Goal: Task Accomplishment & Management: Manage account settings

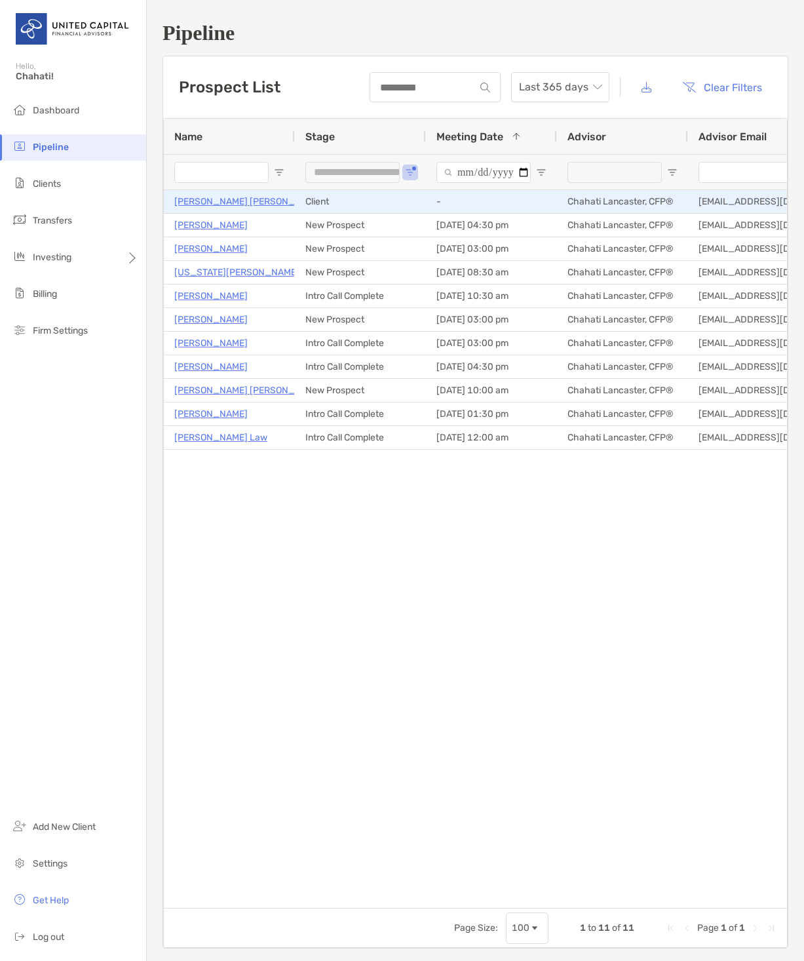
click at [209, 199] on p "[PERSON_NAME] [PERSON_NAME]" at bounding box center [248, 201] width 149 height 16
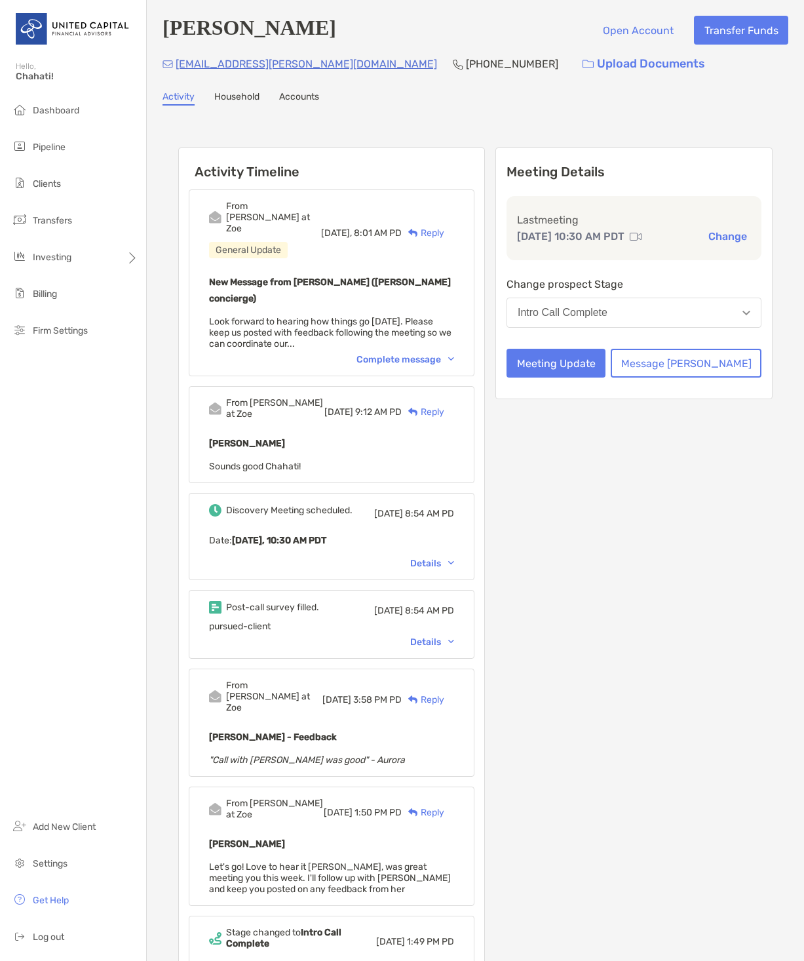
click at [585, 319] on div "Intro Call Complete" at bounding box center [563, 313] width 90 height 12
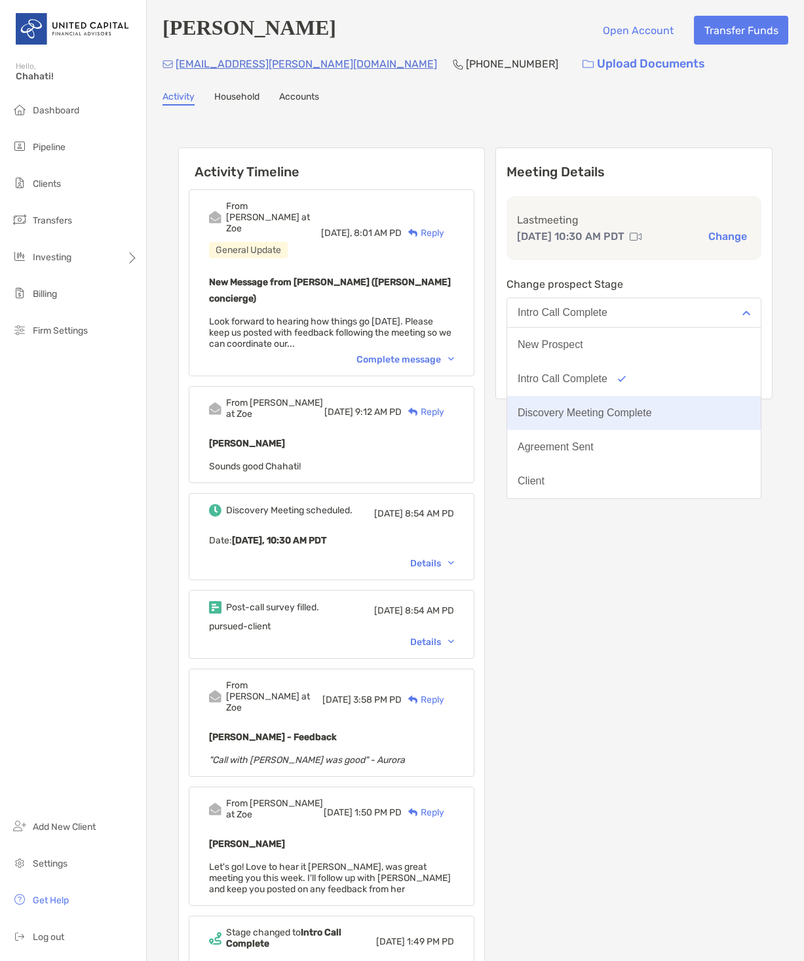
click at [585, 419] on div "Discovery Meeting Complete" at bounding box center [585, 413] width 134 height 12
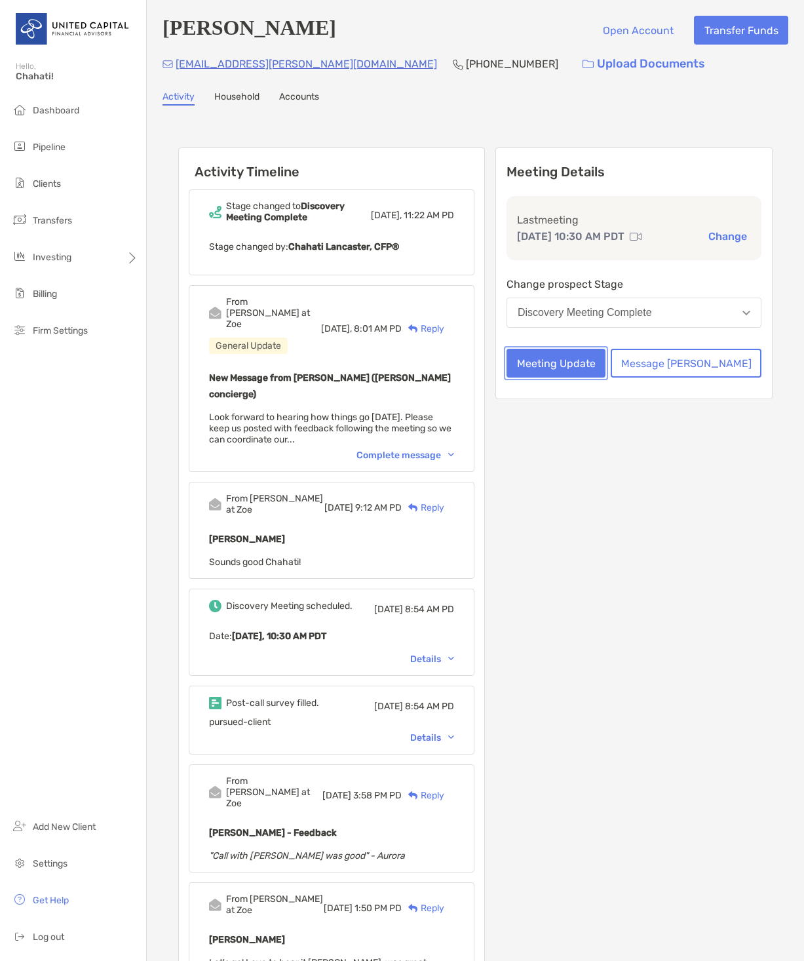
click at [606, 378] on button "Meeting Update" at bounding box center [556, 363] width 99 height 29
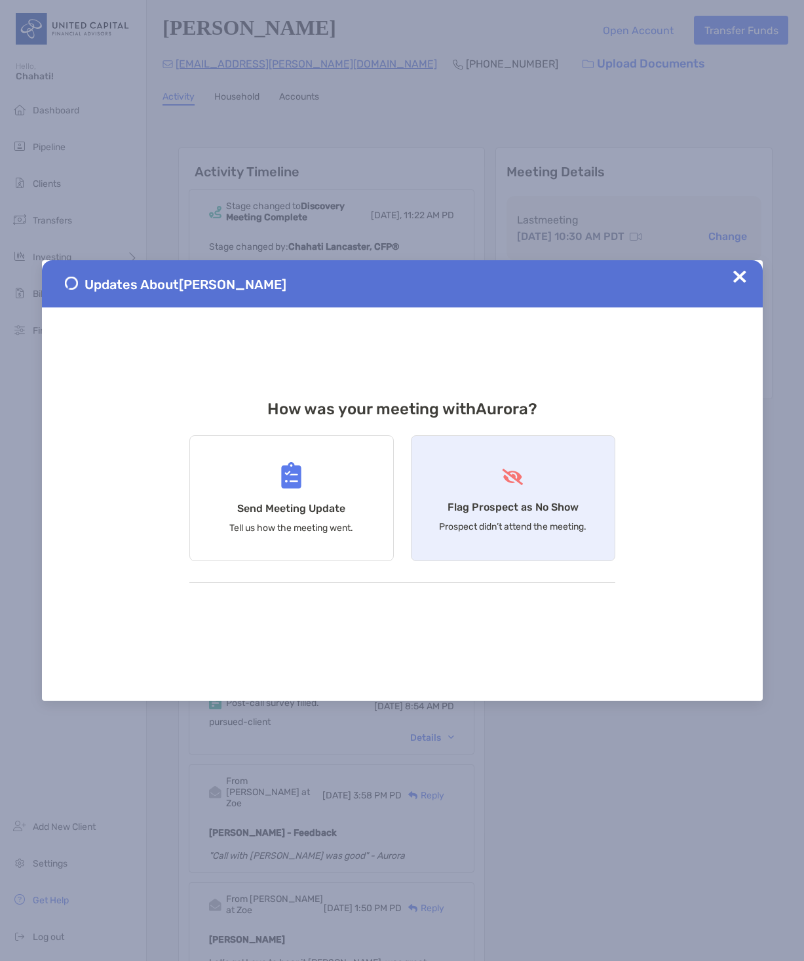
click at [505, 486] on span at bounding box center [513, 478] width 24 height 19
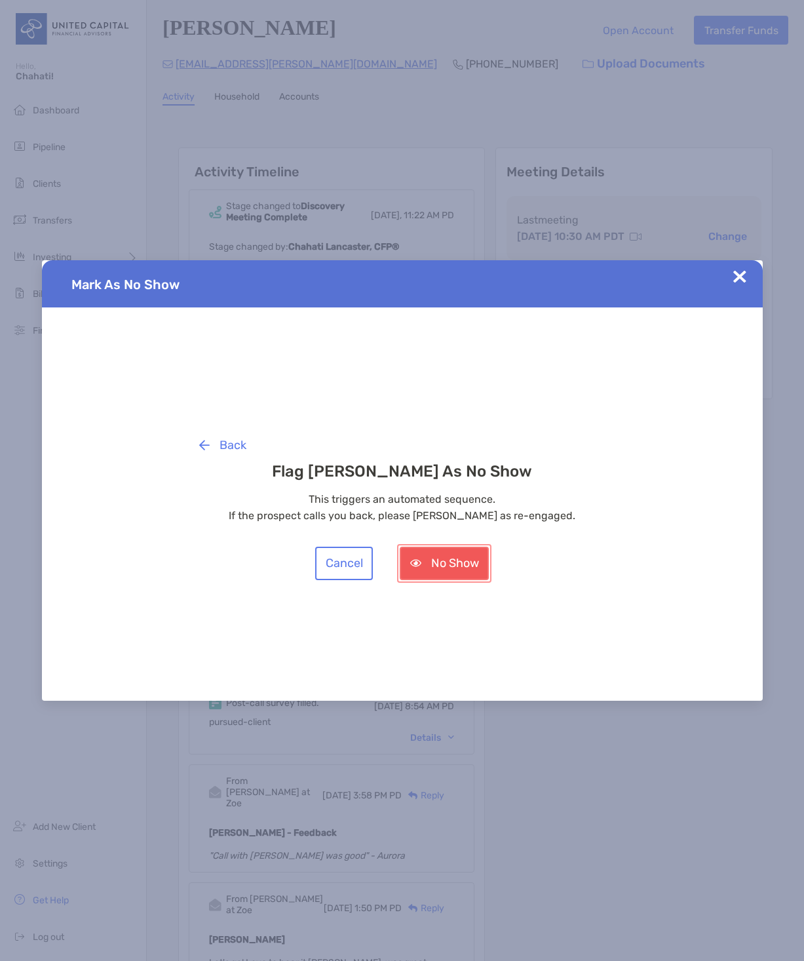
click at [439, 564] on button "No Show" at bounding box center [444, 563] width 89 height 33
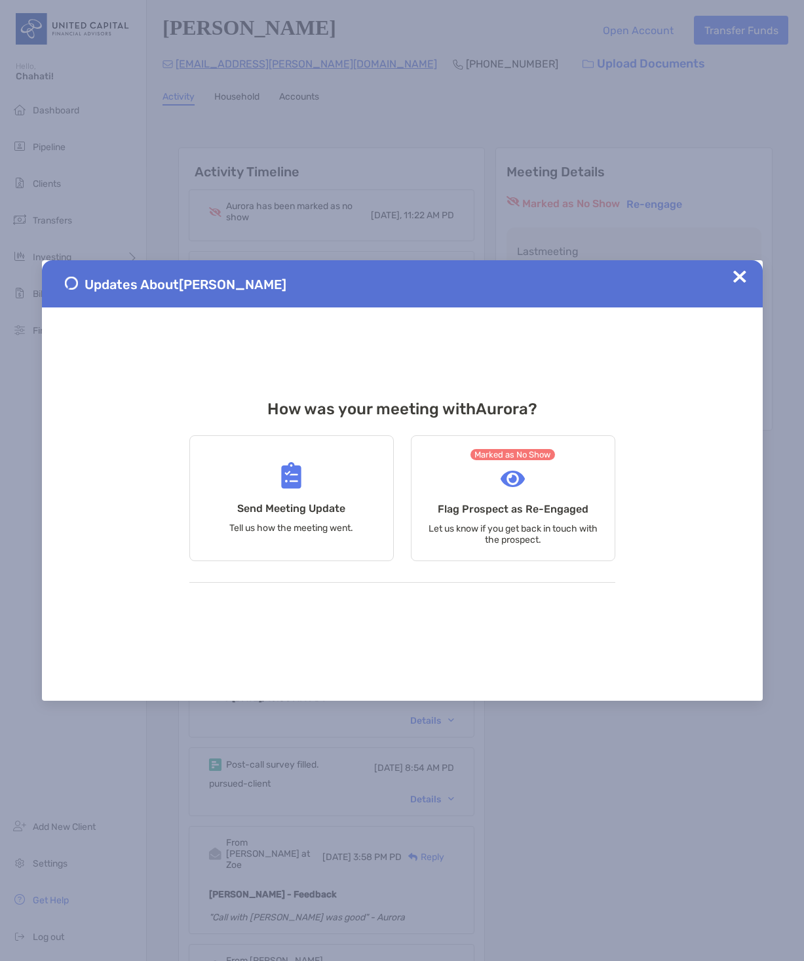
click at [741, 277] on img at bounding box center [740, 276] width 13 height 13
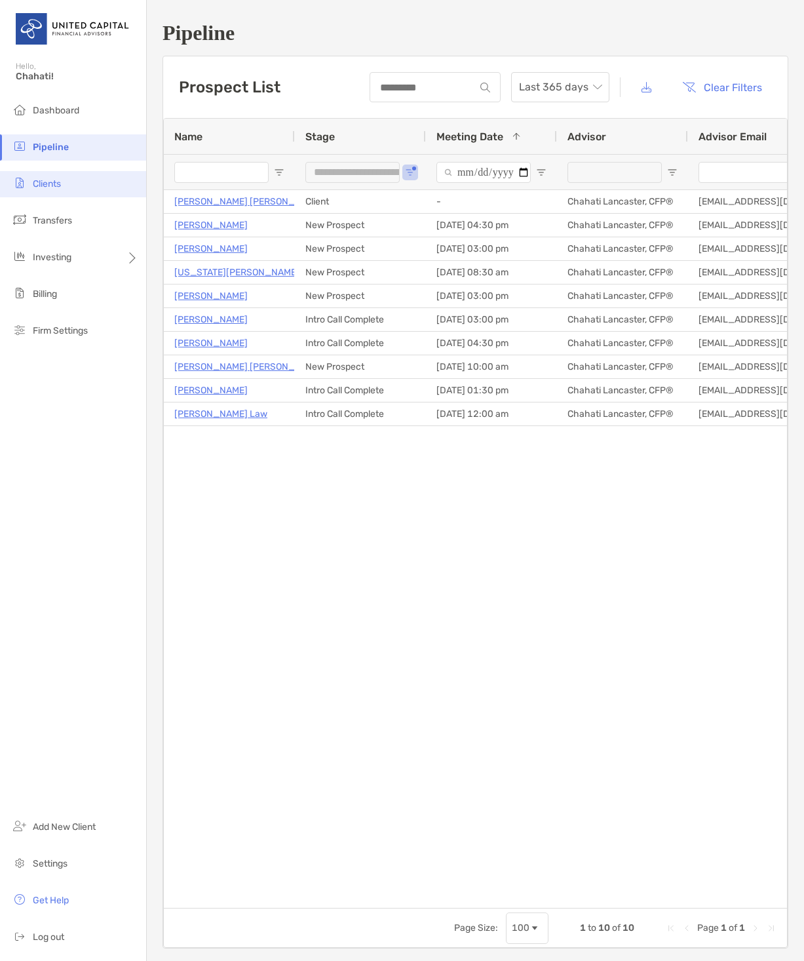
click at [65, 187] on li "Clients" at bounding box center [73, 184] width 146 height 26
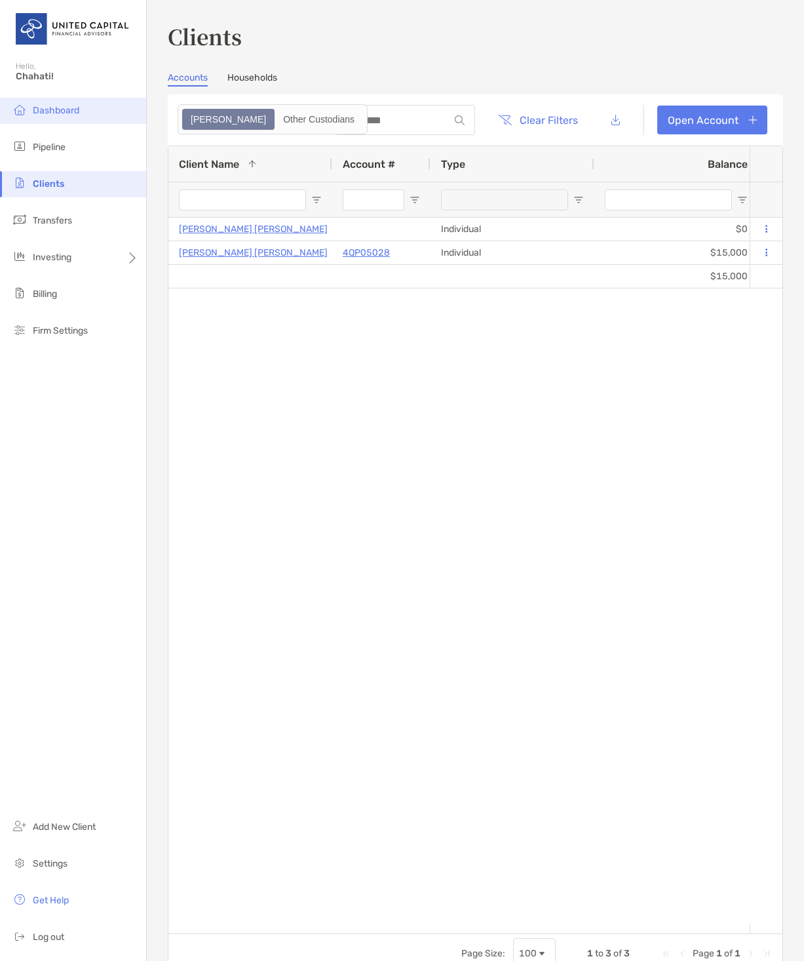
drag, startPoint x: 67, startPoint y: 144, endPoint x: 64, endPoint y: 120, distance: 23.7
click at [65, 130] on ul "Dashboard Pipeline Clients Transfers Investing Billing Firm Settings" at bounding box center [73, 226] width 146 height 257
click at [315, 197] on span "Open Filter Menu" at bounding box center [316, 200] width 10 height 10
drag, startPoint x: 343, startPoint y: 330, endPoint x: 345, endPoint y: 255, distance: 75.4
click at [343, 326] on div "Jodi Matsuo Leslie Individual $0 $0 - 0% 0% Draft United Capital Core (100% Eq …" at bounding box center [458, 571] width 581 height 706
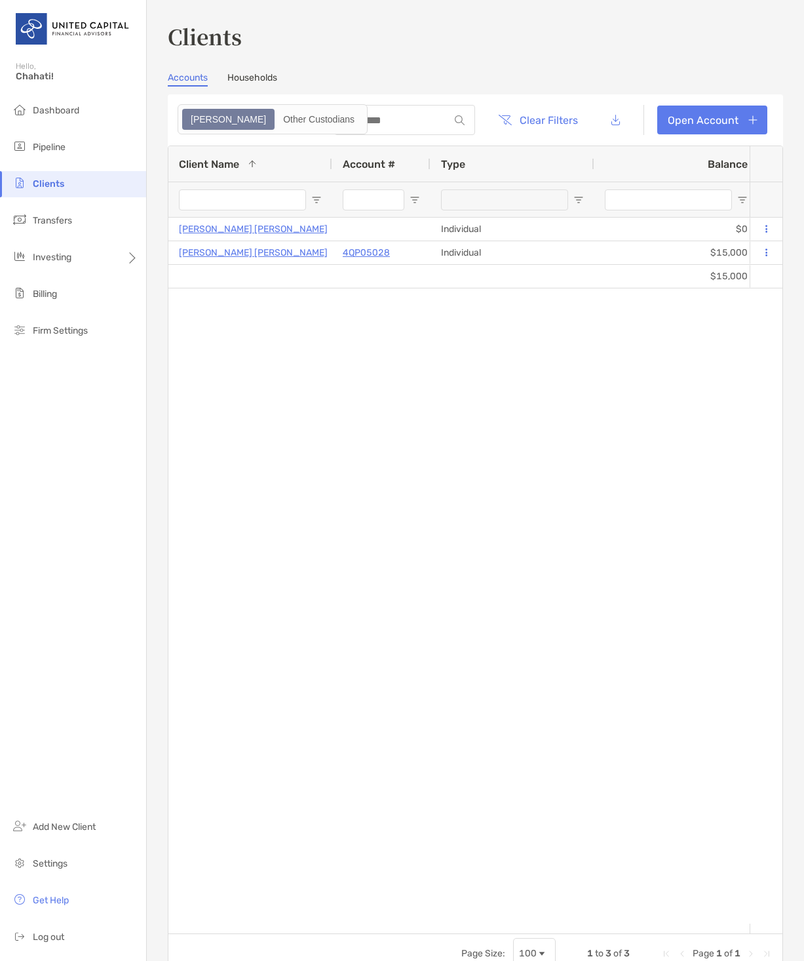
click at [261, 199] on input "Client Name Filter Input" at bounding box center [242, 199] width 127 height 21
click at [585, 198] on div at bounding box center [513, 199] width 164 height 35
click at [316, 199] on span "Open Filter Menu" at bounding box center [316, 200] width 10 height 10
click at [402, 393] on div "Jodi Matsuo Leslie Individual $0 $0 - 0% 0% Draft United Capital Core (100% Eq …" at bounding box center [458, 571] width 581 height 706
click at [49, 146] on span "Pipeline" at bounding box center [49, 147] width 33 height 11
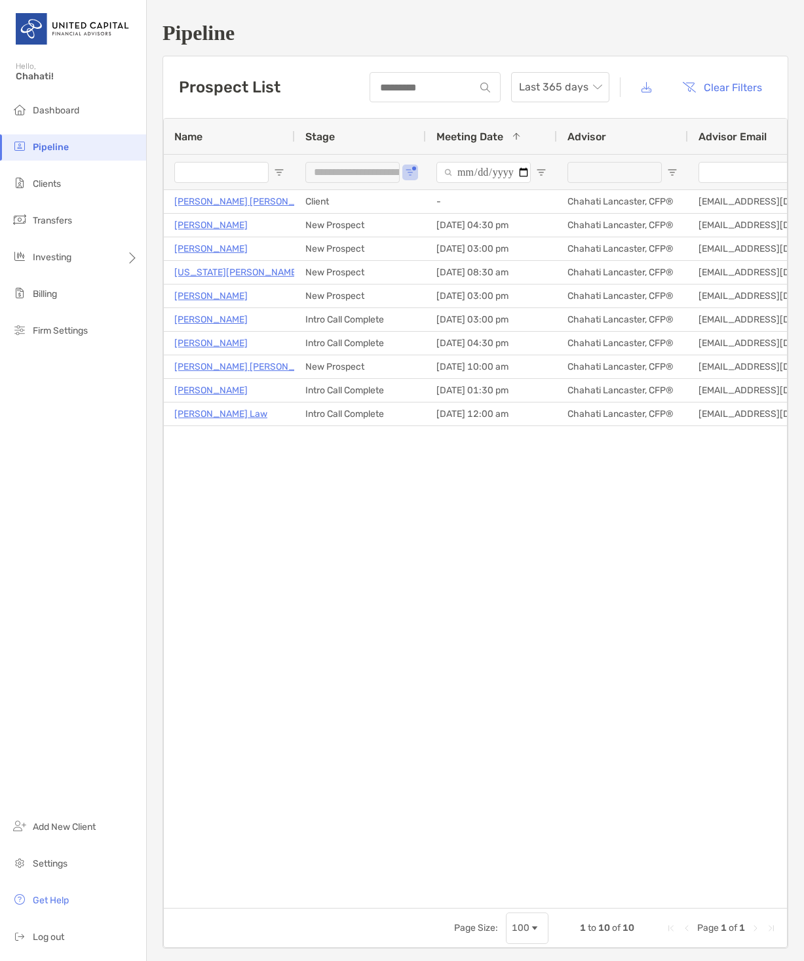
click at [406, 178] on div "**********" at bounding box center [360, 171] width 131 height 35
click at [412, 169] on button "Open Filter Menu" at bounding box center [410, 172] width 10 height 10
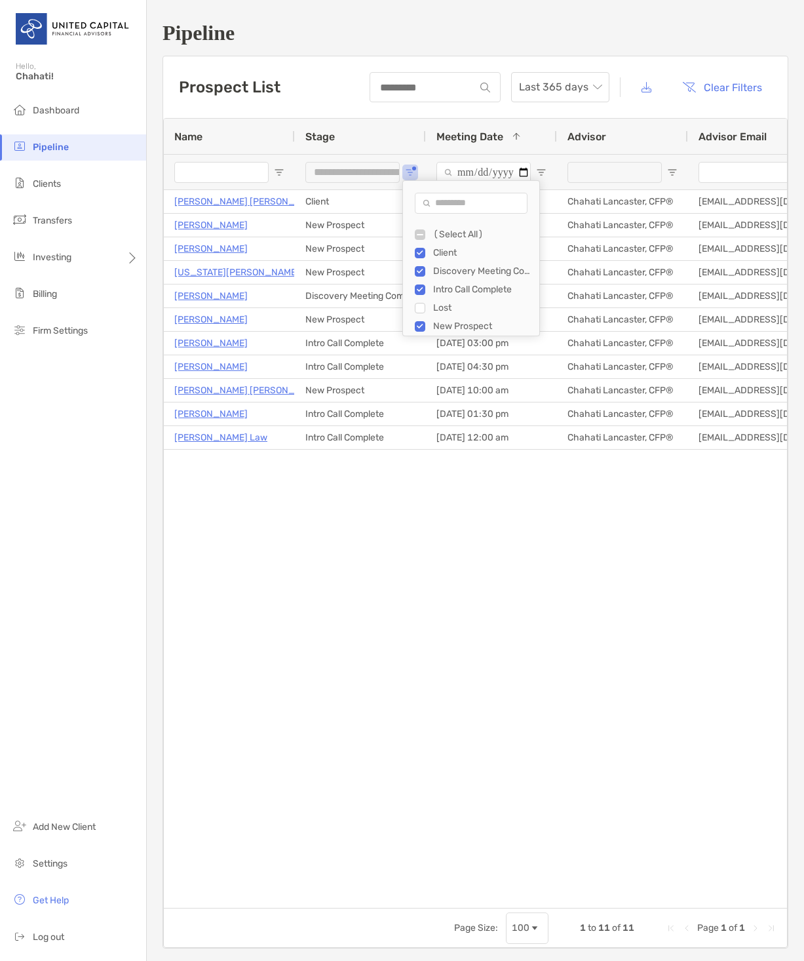
type input "**********"
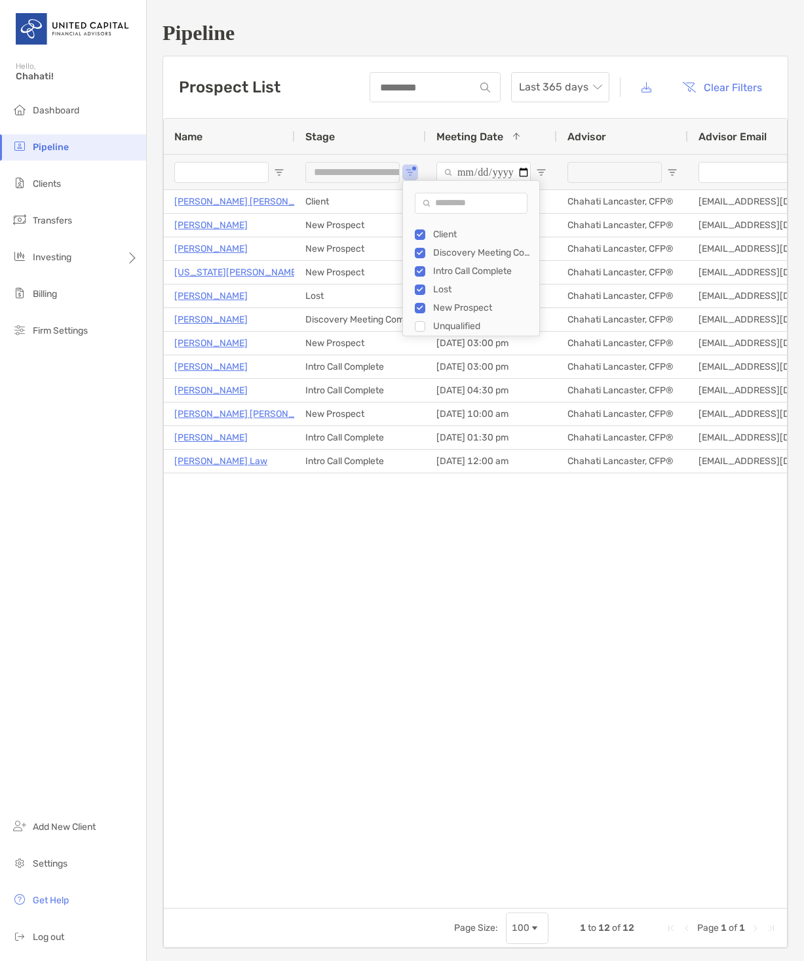
click at [493, 566] on div "Minoo Khorshidi Zadeh New Prospect 10/01/2025 - 10:00 am Chahati Lancaster, CFP…" at bounding box center [475, 544] width 623 height 708
click at [406, 173] on span "Open Filter Menu" at bounding box center [410, 172] width 10 height 10
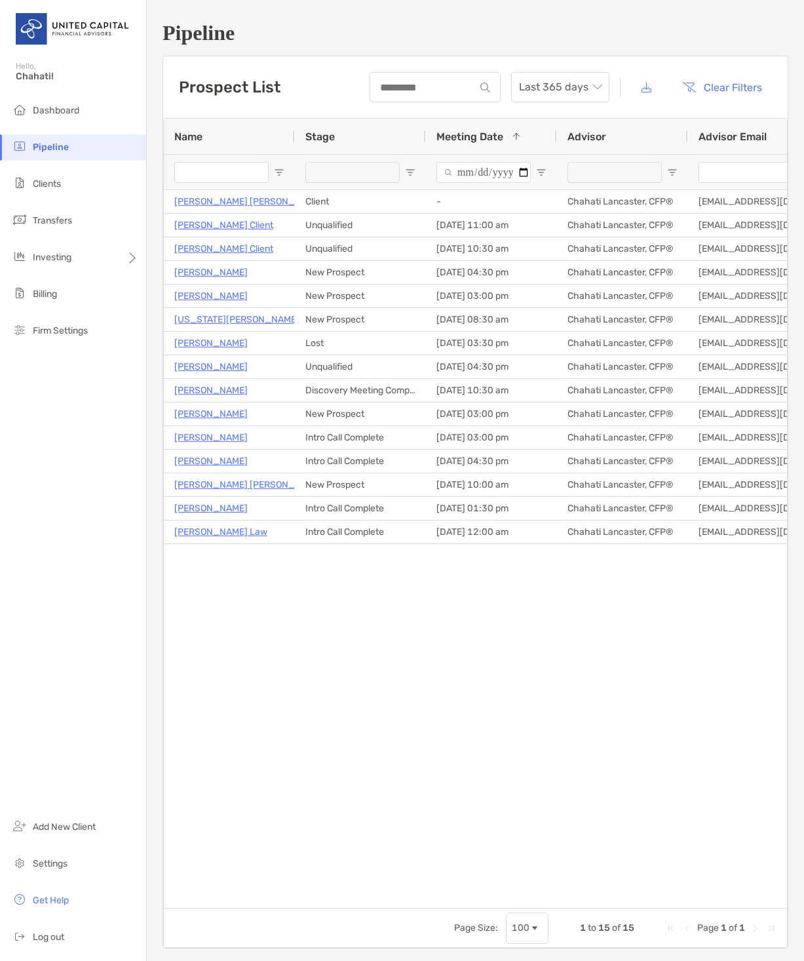
click at [400, 627] on div "Minoo Khorshidi Zadeh New Prospect 10/01/2025 - 10:00 am Chahati Lancaster, CFP…" at bounding box center [475, 544] width 623 height 708
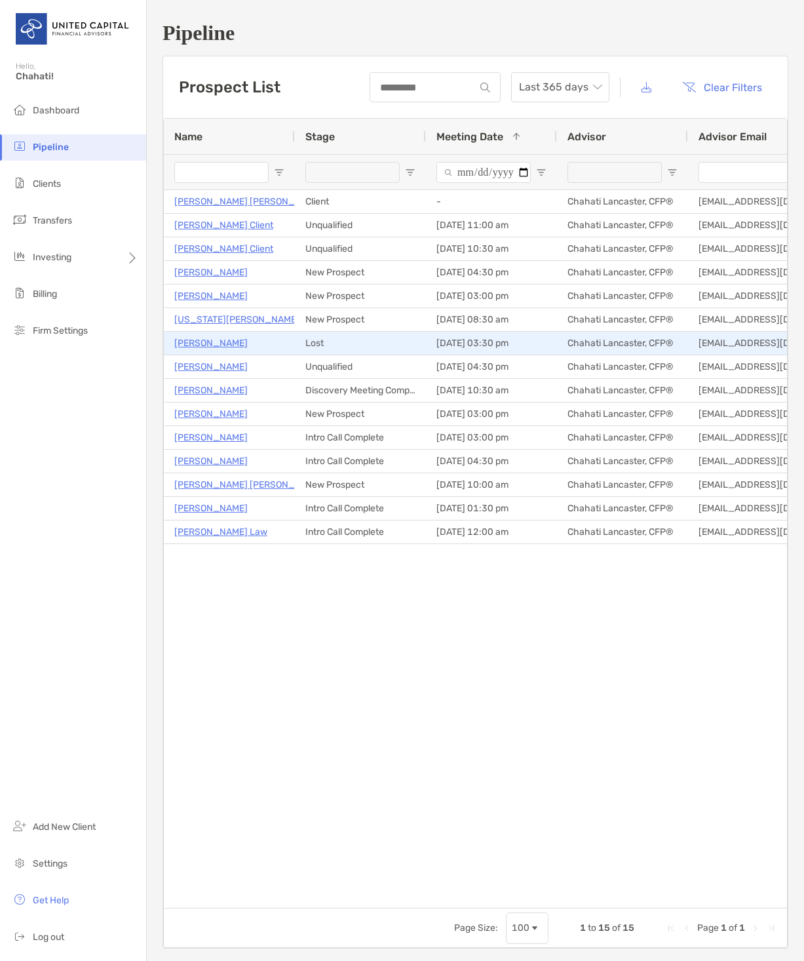
click at [189, 342] on p "Ryan Rock" at bounding box center [210, 343] width 73 height 16
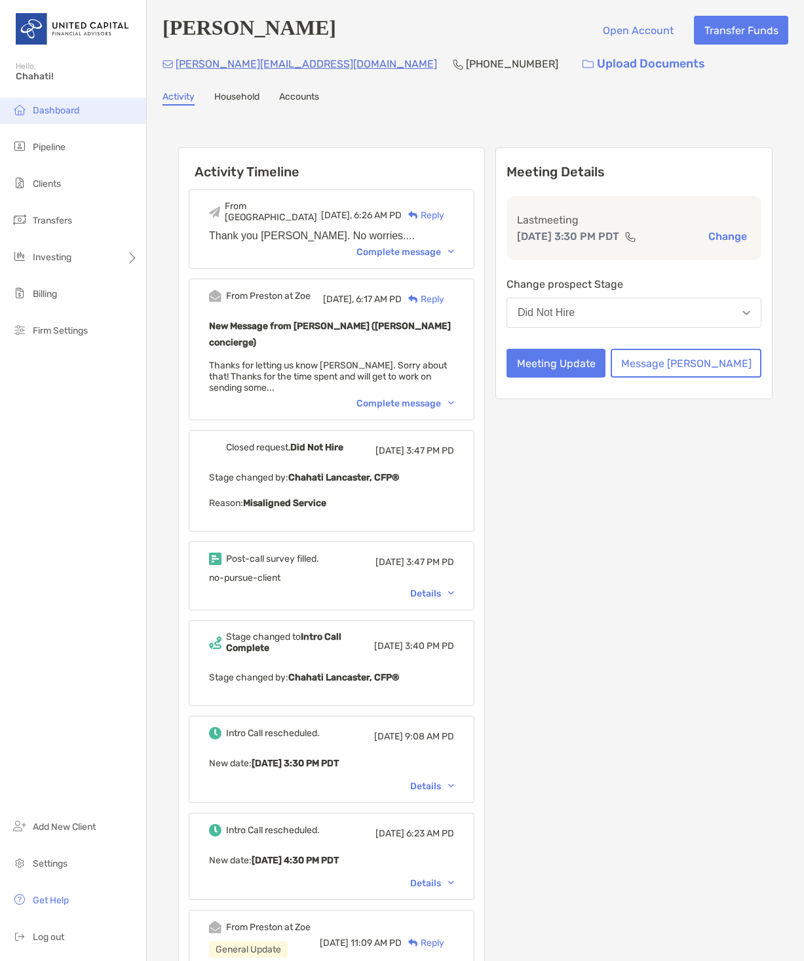
click at [41, 117] on li "Dashboard" at bounding box center [73, 111] width 146 height 26
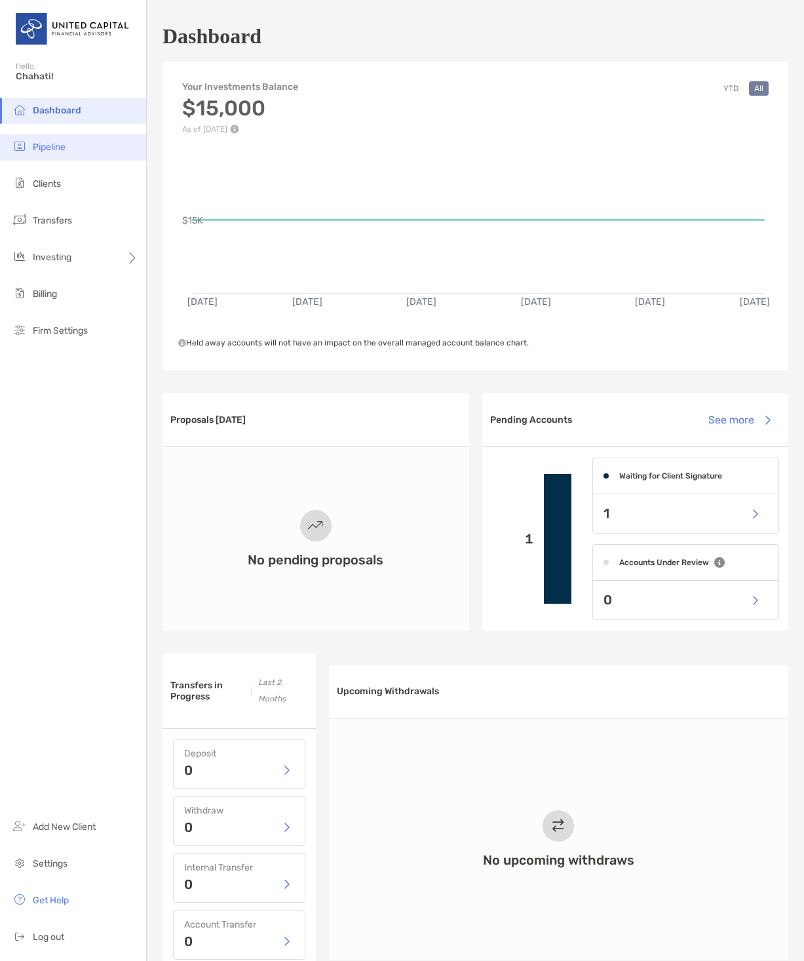
click at [52, 146] on span "Pipeline" at bounding box center [49, 147] width 33 height 11
